Goal: Task Accomplishment & Management: Complete application form

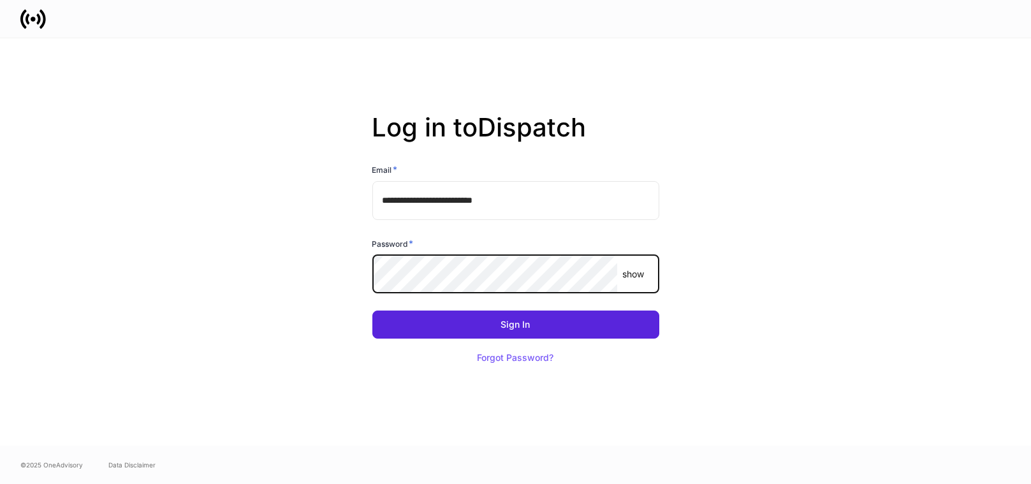
click at [372, 311] on button "Sign In" at bounding box center [515, 325] width 287 height 28
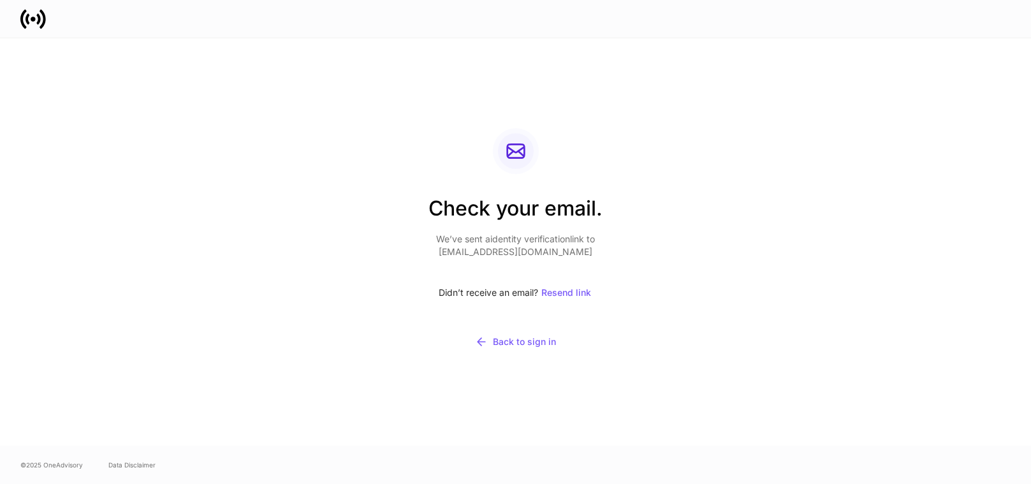
click at [699, 40] on div "Check your email. We’ve sent a identity verification link to [EMAIL_ADDRESS][DO…" at bounding box center [516, 241] width 684 height 407
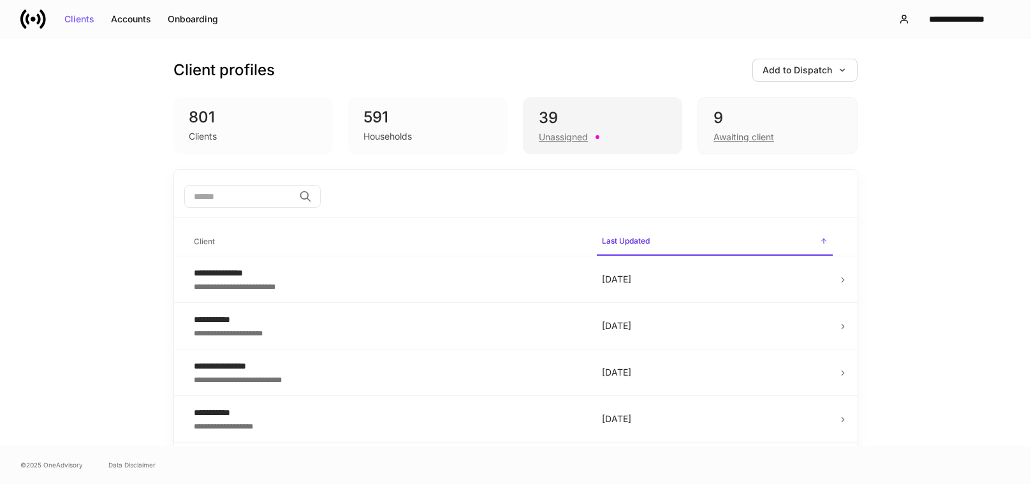
click at [596, 138] on div at bounding box center [598, 137] width 4 height 4
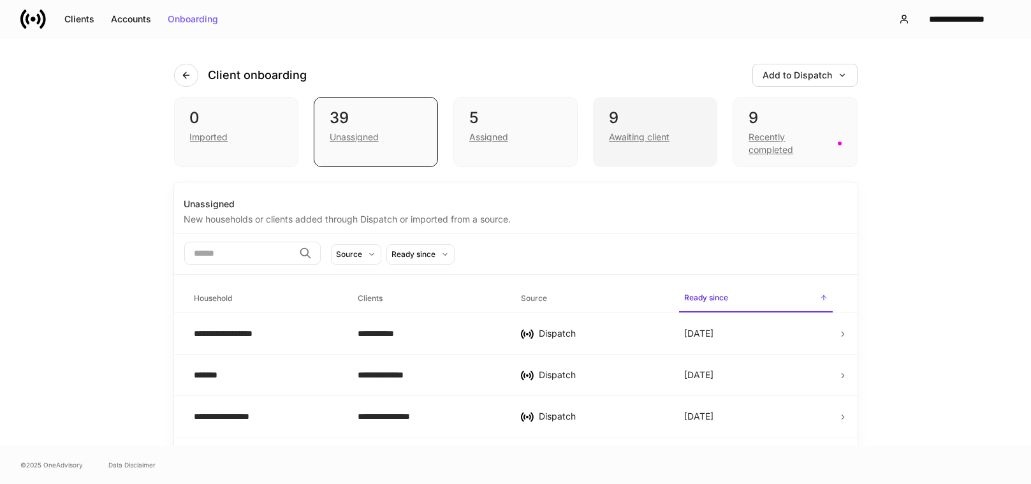
click at [642, 137] on div "Awaiting client" at bounding box center [639, 137] width 61 height 13
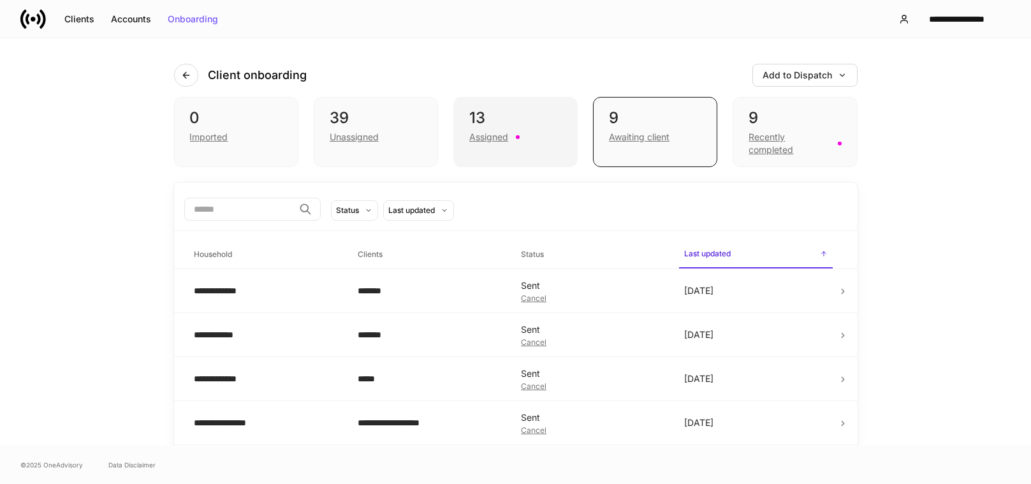
click at [545, 149] on div "13 Assigned" at bounding box center [515, 132] width 124 height 70
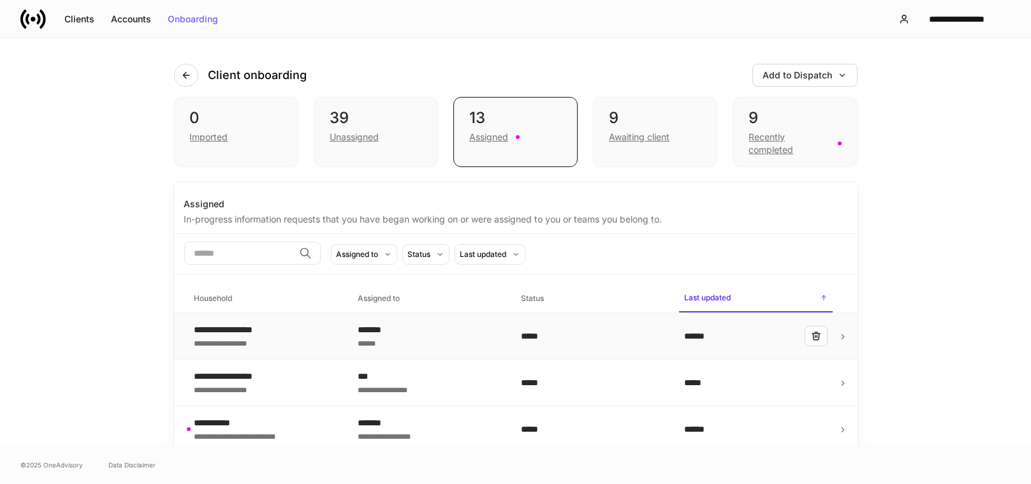
click at [284, 331] on div "**********" at bounding box center [265, 336] width 143 height 26
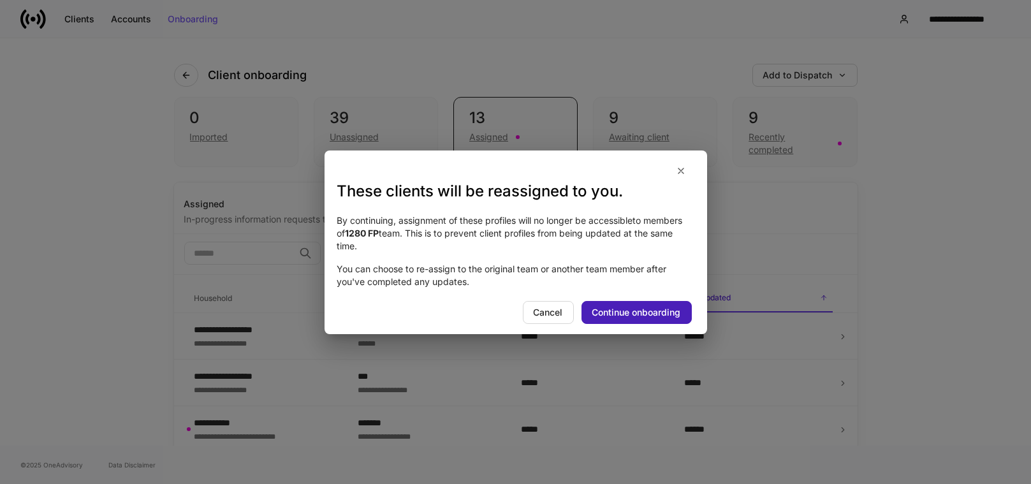
click at [633, 308] on div "Continue onboarding" at bounding box center [636, 312] width 89 height 9
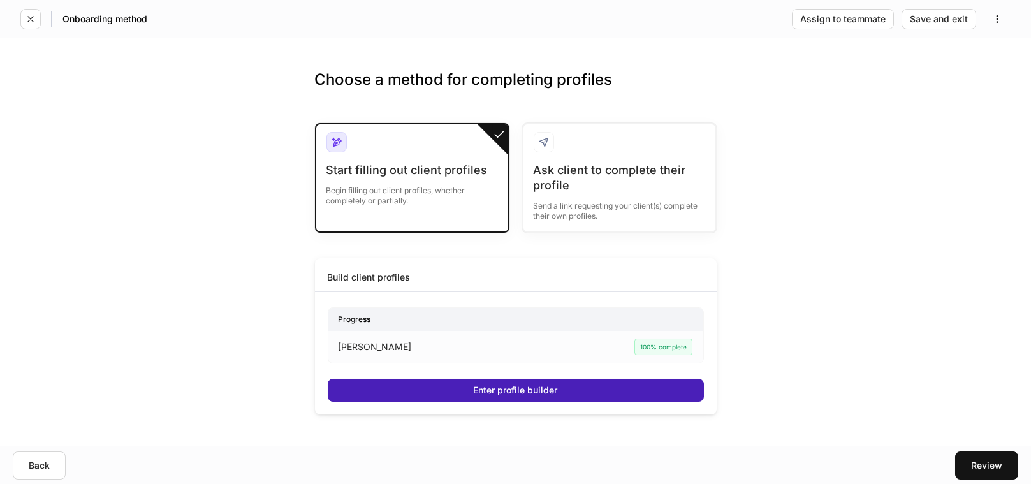
click at [506, 386] on div "Enter profile builder" at bounding box center [516, 390] width 84 height 9
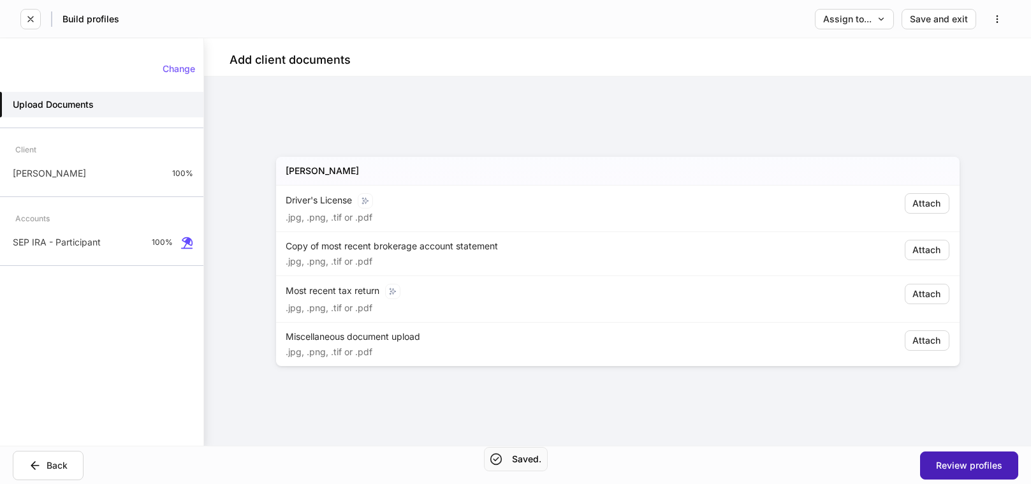
click at [970, 468] on div "Review profiles" at bounding box center [969, 465] width 66 height 9
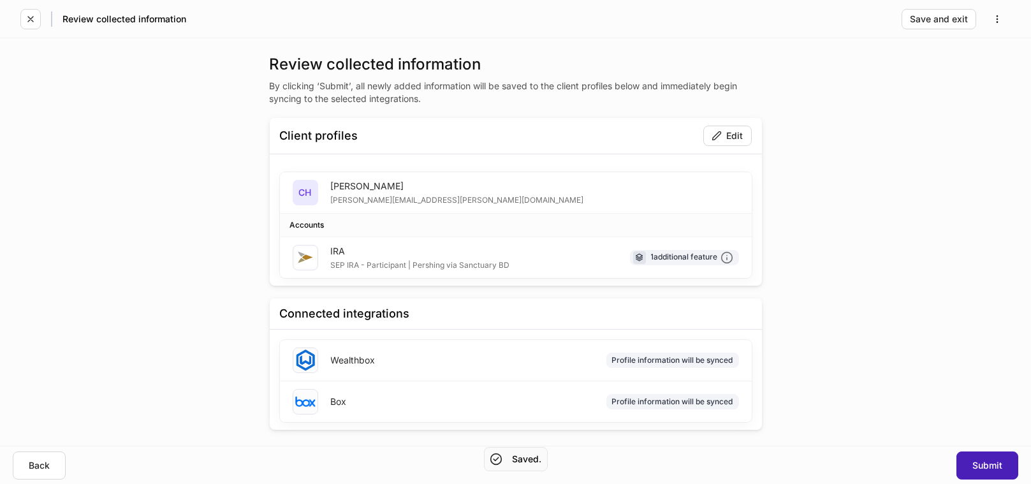
click at [977, 461] on div "Submit" at bounding box center [987, 465] width 30 height 9
